Goal: Navigation & Orientation: Find specific page/section

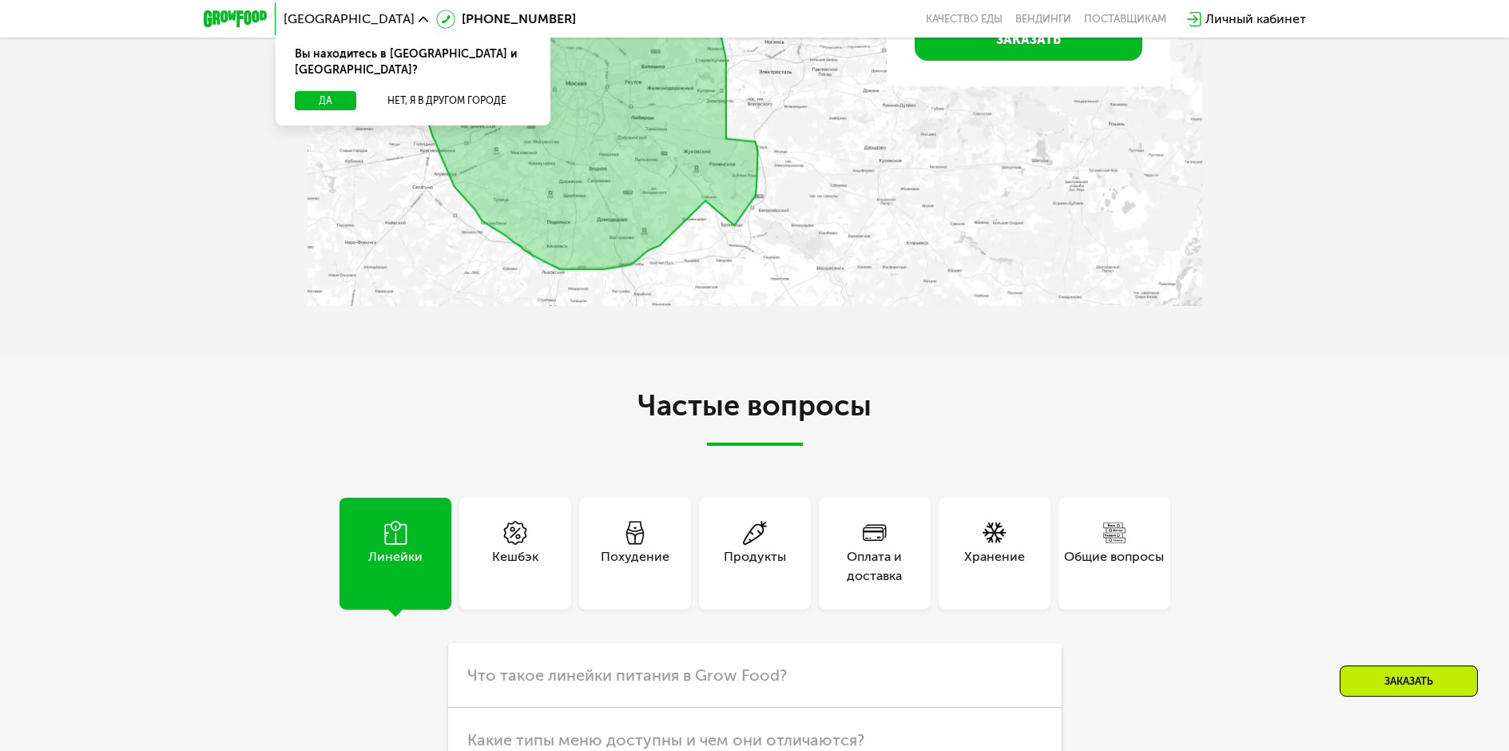
scroll to position [4069, 0]
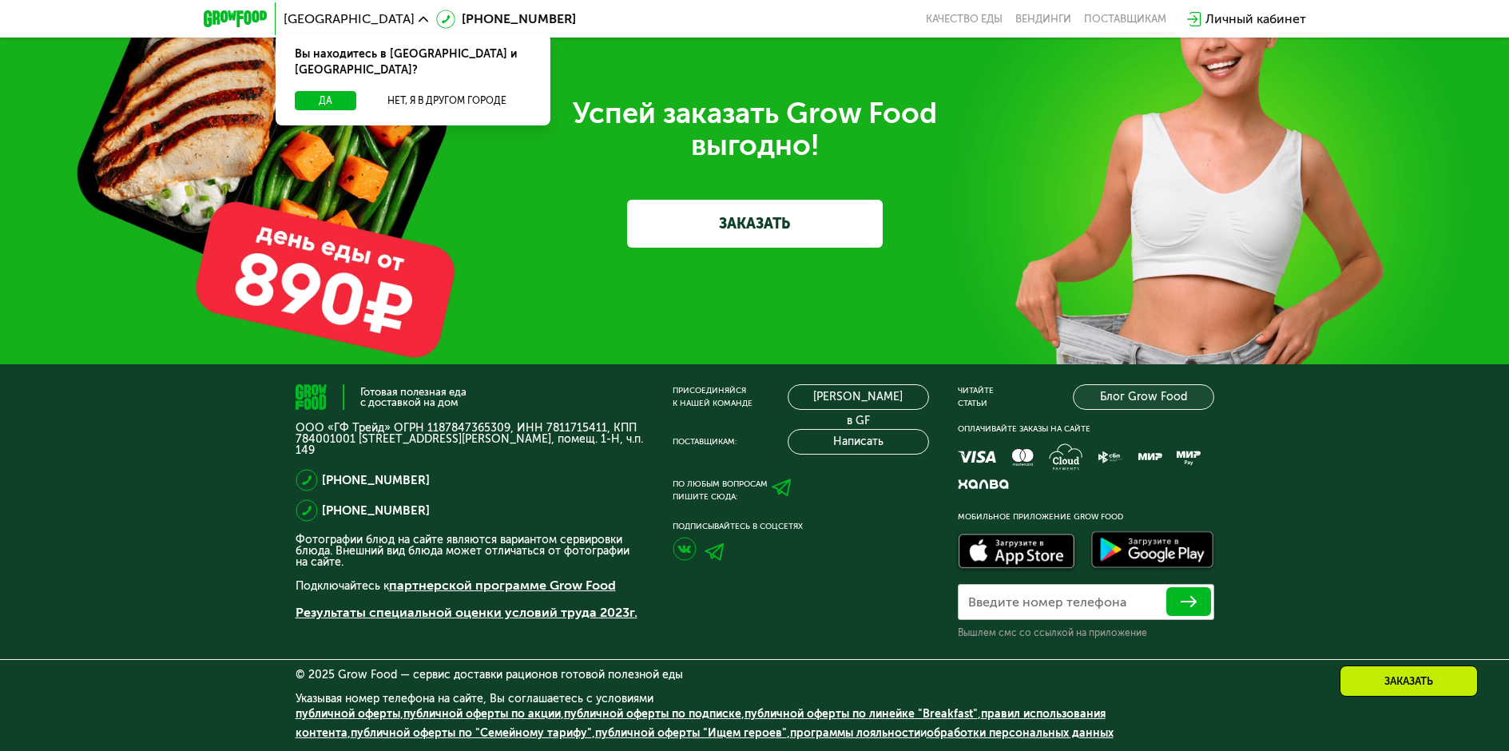
click at [1079, 388] on link "Блог Grow Food" at bounding box center [1143, 397] width 141 height 26
